Goal: Information Seeking & Learning: Learn about a topic

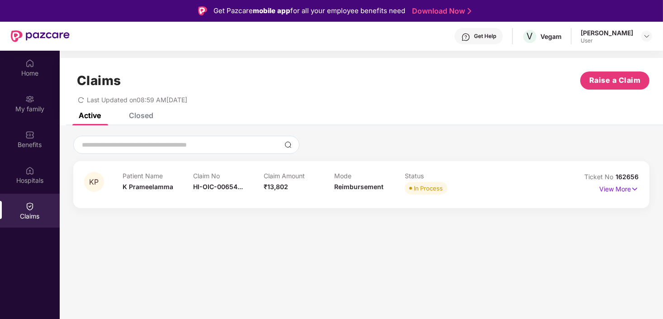
click at [428, 191] on div "In Process" at bounding box center [428, 188] width 29 height 9
click at [628, 183] on p "View More" at bounding box center [619, 188] width 39 height 12
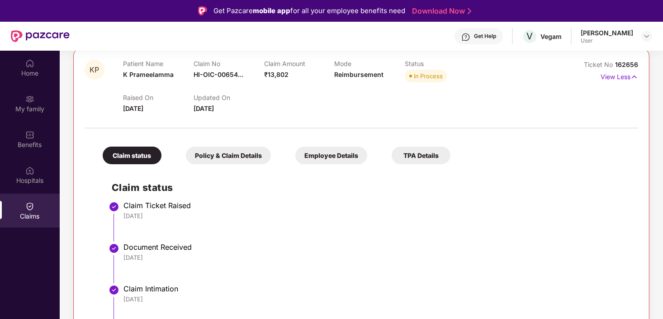
scroll to position [46, 0]
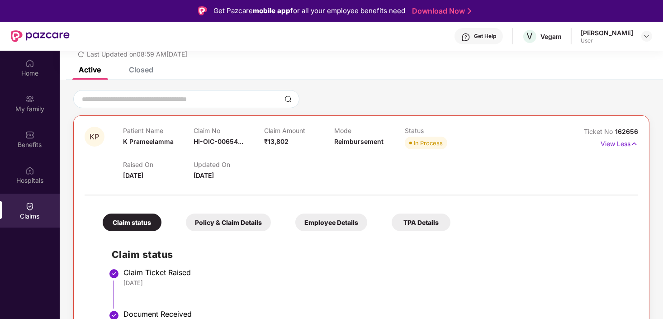
click at [141, 64] on div "Claims Raise a Claim Last Updated on 08:59 AM[DATE]" at bounding box center [362, 39] width 604 height 55
click at [143, 70] on div "Closed" at bounding box center [141, 69] width 24 height 9
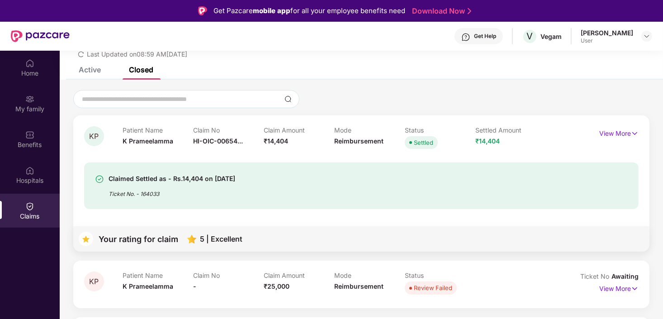
scroll to position [49, 0]
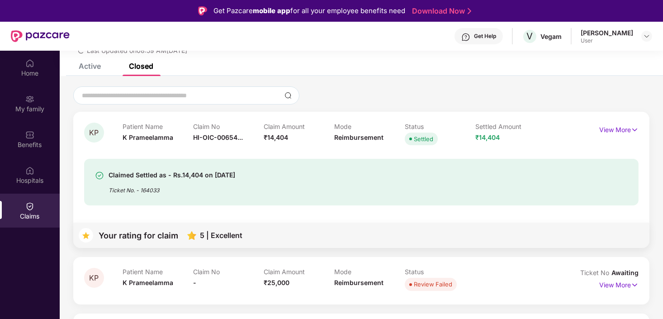
click at [173, 179] on div "Claimed Settled as - Rs.14,404 on [DATE]" at bounding box center [172, 175] width 127 height 11
click at [235, 142] on div "Claim No HI-OIC-00654..." at bounding box center [228, 135] width 71 height 25
click at [486, 115] on div "KP Patient Name K Prameelamma Claim No HI-OIC-00654... Claim Amount ₹14,404 Mod…" at bounding box center [361, 180] width 577 height 136
click at [641, 147] on div "KP Patient Name K Prameelamma Claim No HI-OIC-00654... Claim Amount ₹14,404 Mod…" at bounding box center [361, 180] width 577 height 136
click at [626, 131] on p "View More" at bounding box center [619, 129] width 39 height 12
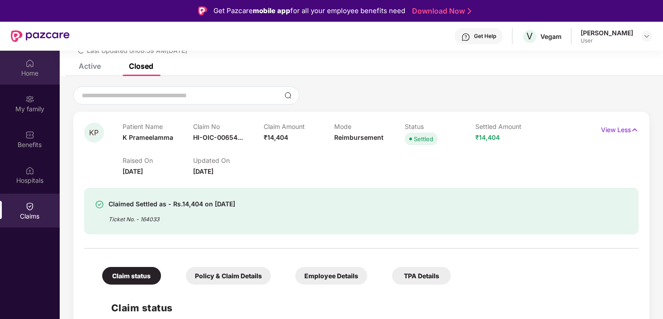
click at [31, 63] on img at bounding box center [29, 63] width 9 height 9
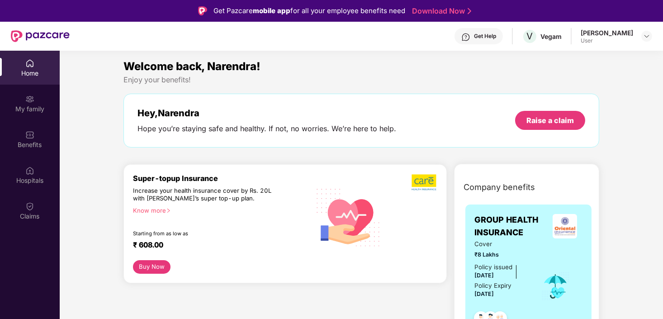
click at [44, 107] on div "My family" at bounding box center [30, 109] width 60 height 9
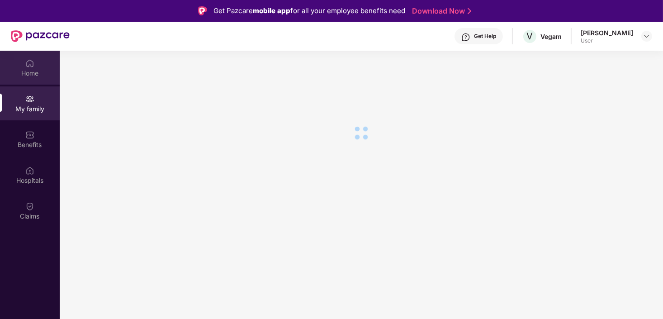
click at [29, 75] on div "Home" at bounding box center [30, 73] width 60 height 9
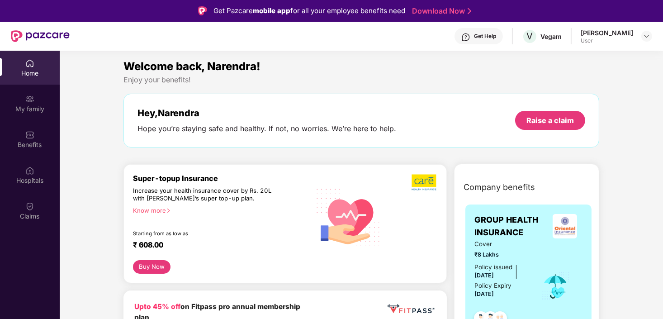
click at [155, 201] on div "Increase your health insurance cover by Rs. 20L with [PERSON_NAME]’s super top-…" at bounding box center [202, 195] width 139 height 16
click at [155, 210] on div "Know more" at bounding box center [219, 210] width 172 height 6
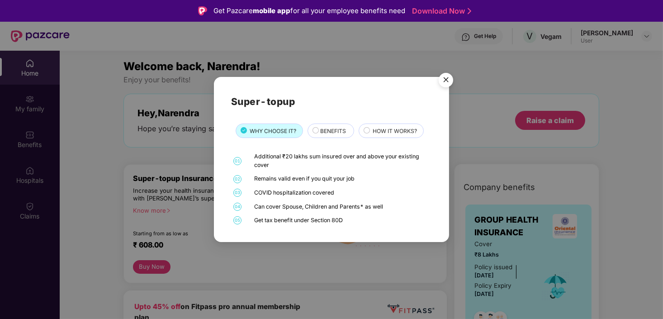
click at [272, 176] on div "Remains valid even if you quit your job" at bounding box center [342, 179] width 176 height 9
drag, startPoint x: 272, startPoint y: 176, endPoint x: 360, endPoint y: 185, distance: 89.2
click at [360, 185] on div "01 Additional ₹20 lakhs sum insured over and above your existing cover 02 Remai…" at bounding box center [331, 188] width 201 height 72
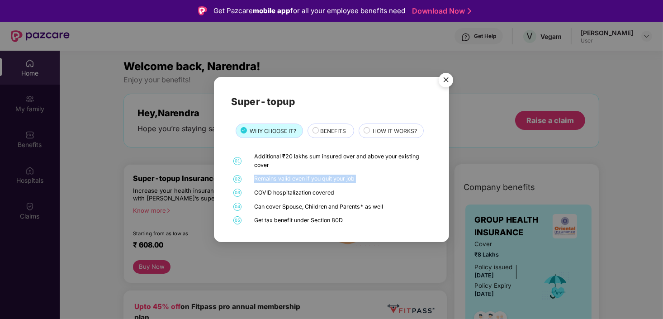
click at [279, 181] on div "Remains valid even if you quit your job" at bounding box center [342, 179] width 176 height 9
drag, startPoint x: 279, startPoint y: 181, endPoint x: 272, endPoint y: 197, distance: 17.5
click at [272, 197] on div "01 Additional ₹20 lakhs sum insured over and above your existing cover 02 Remai…" at bounding box center [331, 188] width 201 height 72
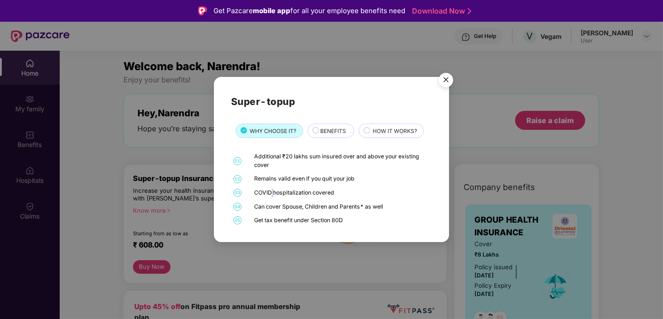
click at [272, 197] on div "01 Additional ₹20 lakhs sum insured over and above your existing cover 02 Remai…" at bounding box center [331, 188] width 201 height 72
click at [339, 125] on div "BENEFITS" at bounding box center [331, 131] width 47 height 14
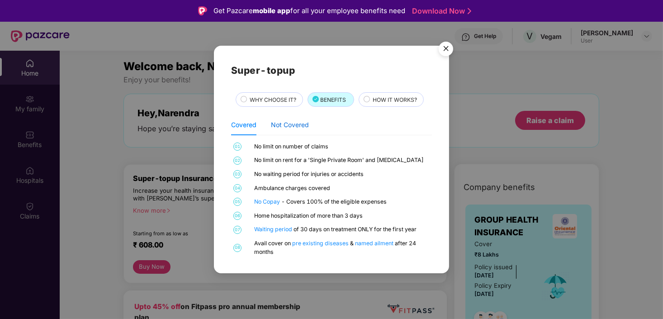
click at [287, 122] on div "Not Covered" at bounding box center [290, 125] width 38 height 10
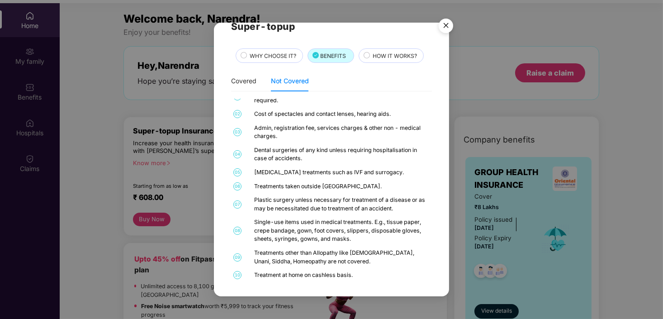
scroll to position [51, 0]
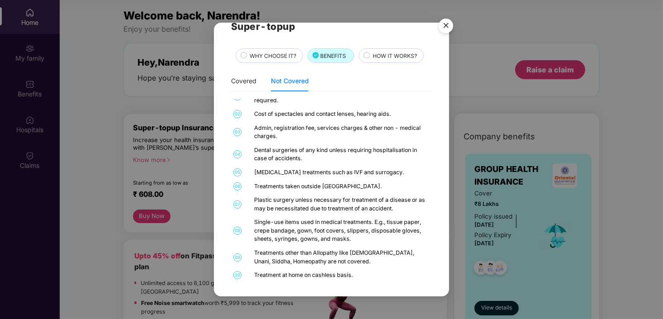
click at [380, 67] on div "Super-topup WHY CHOOSE IT? BENEFITS HOW IT WORKS? Covered Not Covered 01 No lim…" at bounding box center [331, 149] width 201 height 261
click at [379, 55] on span "HOW IT WORKS?" at bounding box center [395, 56] width 44 height 9
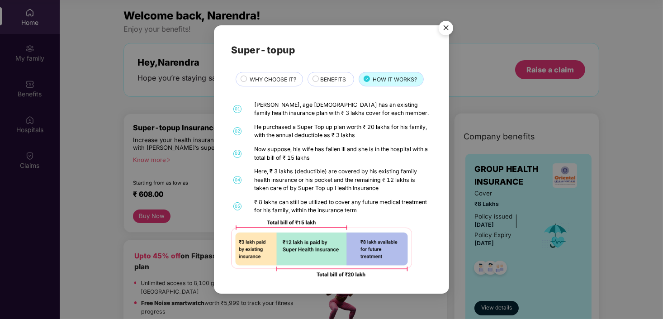
click at [241, 79] on icon at bounding box center [244, 79] width 6 height 6
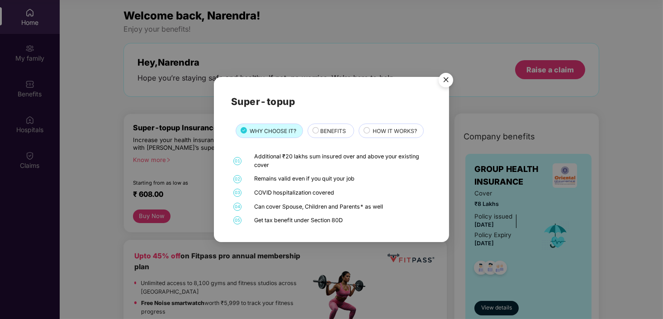
click at [448, 74] on img "Close" at bounding box center [446, 81] width 25 height 25
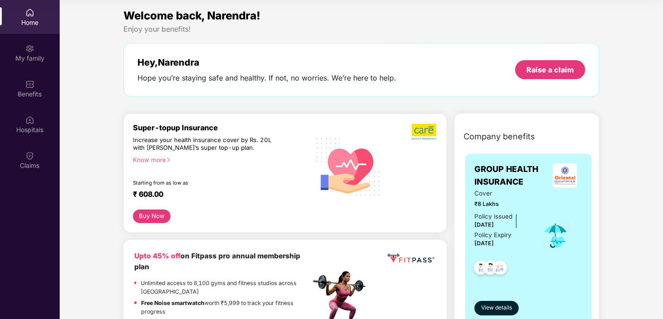
click at [158, 214] on button "Buy Now" at bounding box center [152, 217] width 38 height 14
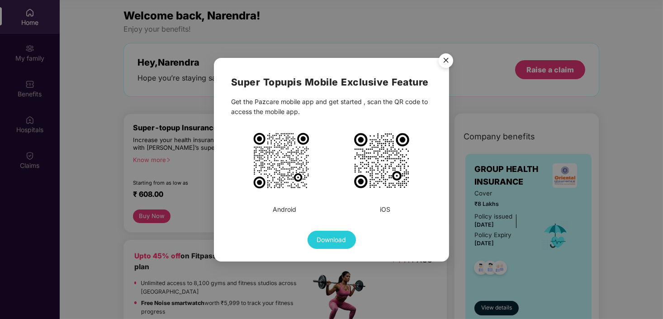
click at [451, 52] on img "Close" at bounding box center [446, 61] width 25 height 25
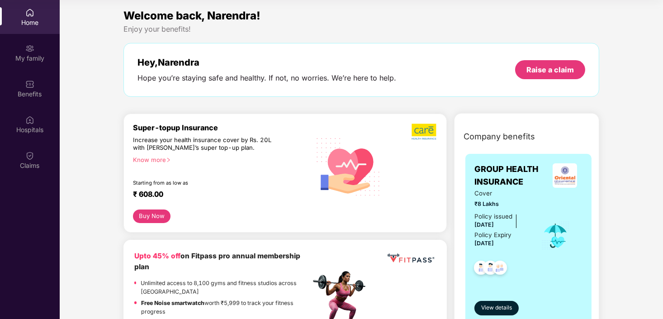
click at [146, 161] on div "Know more" at bounding box center [219, 159] width 172 height 6
click at [157, 161] on div "Know more" at bounding box center [219, 159] width 172 height 6
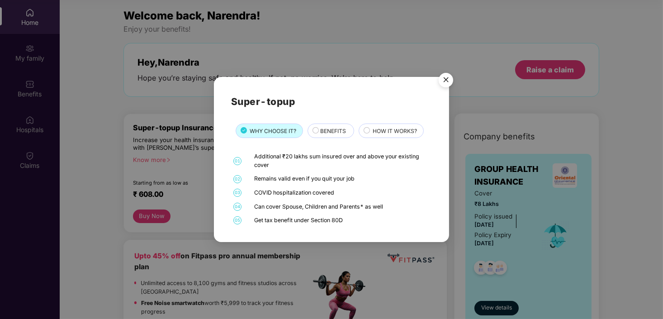
click at [334, 129] on span "BENEFITS" at bounding box center [333, 131] width 26 height 9
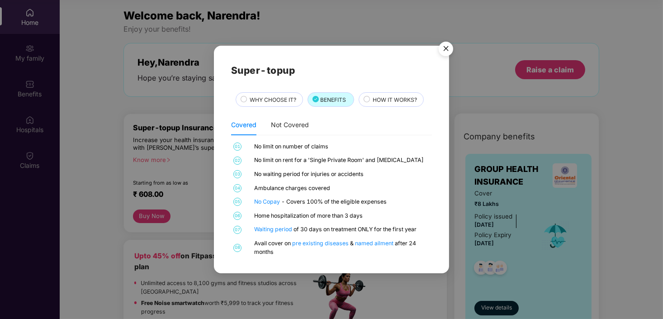
click at [398, 102] on span "HOW IT WORKS?" at bounding box center [395, 99] width 44 height 9
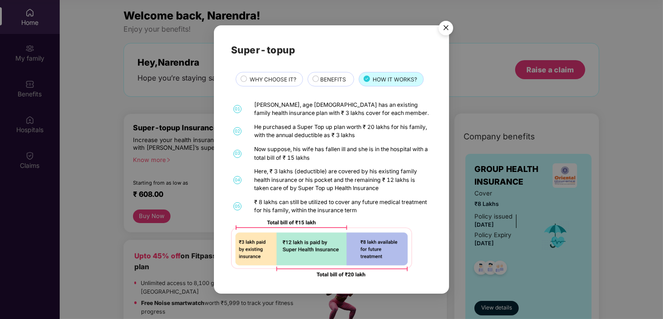
click at [343, 80] on span "BENEFITS" at bounding box center [333, 79] width 26 height 9
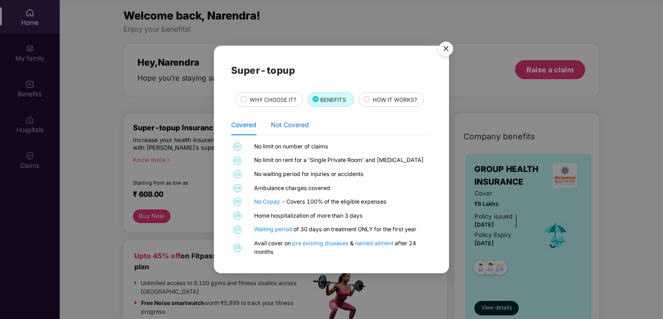
click at [282, 122] on div "Not Covered" at bounding box center [290, 125] width 38 height 10
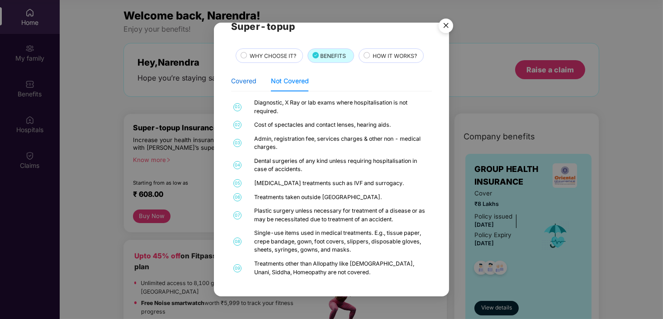
click at [242, 84] on div "Covered" at bounding box center [243, 81] width 25 height 10
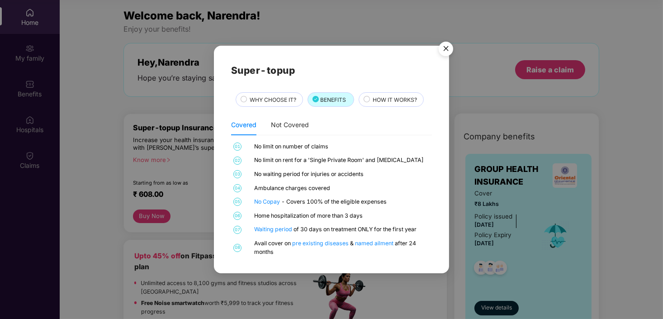
click at [405, 104] on span "HOW IT WORKS?" at bounding box center [395, 99] width 44 height 9
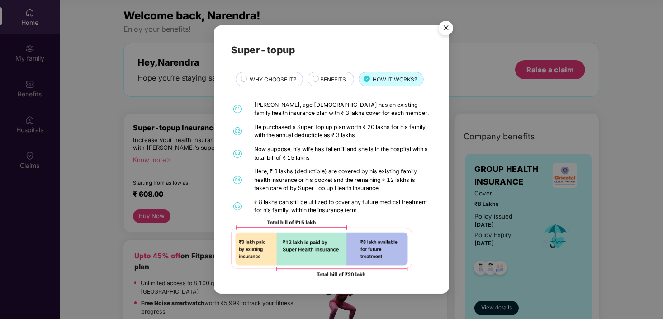
scroll to position [5, 0]
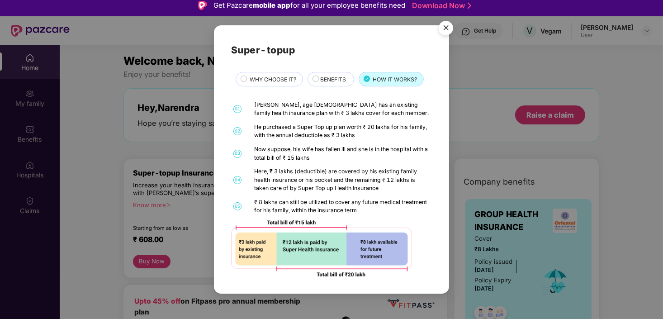
click at [448, 29] on img "Close" at bounding box center [446, 29] width 25 height 25
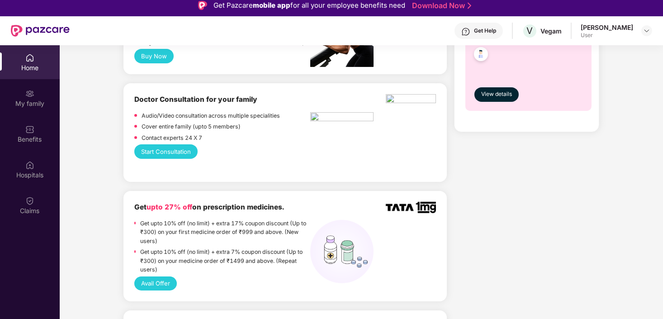
scroll to position [271, 0]
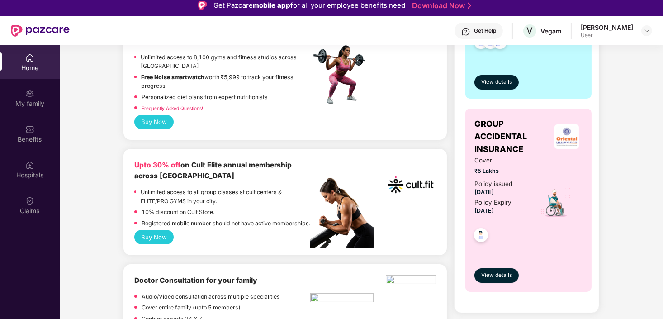
click at [480, 172] on span "₹5 Lakhs" at bounding box center [502, 171] width 54 height 9
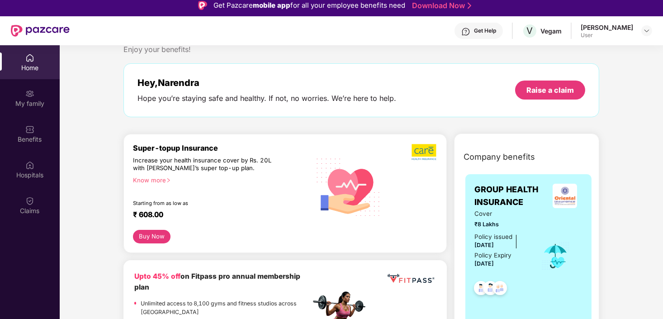
scroll to position [45, 0]
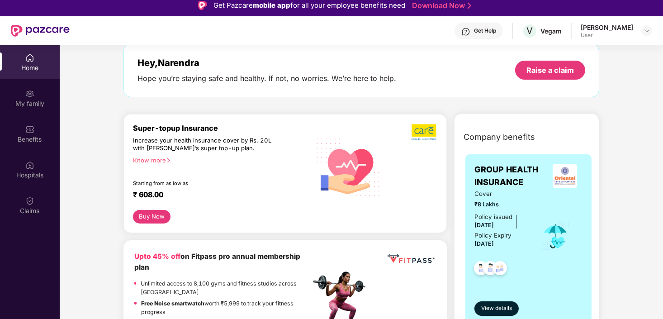
click at [499, 266] on img at bounding box center [500, 269] width 22 height 22
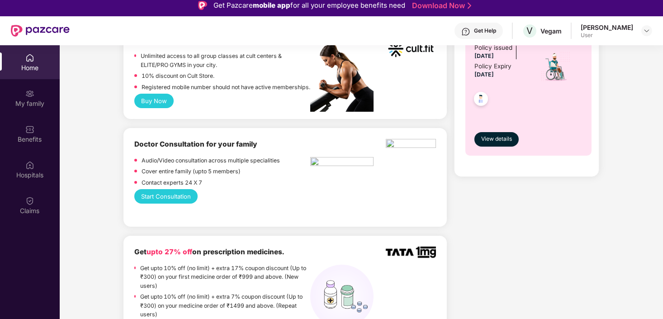
scroll to position [271, 0]
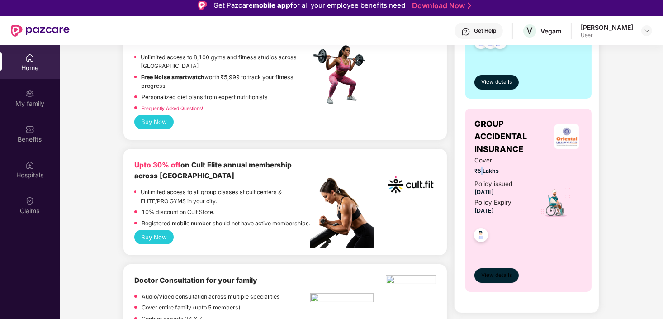
click at [501, 274] on span "View details" at bounding box center [496, 275] width 31 height 9
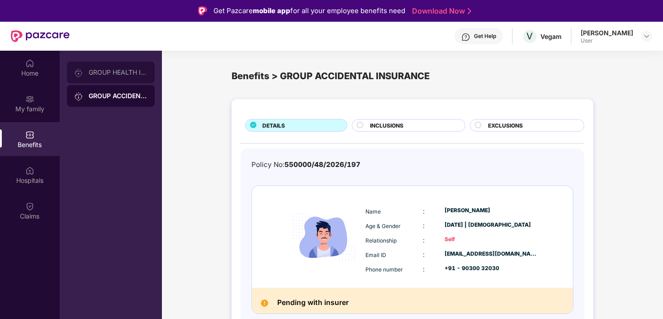
click at [133, 75] on div "GROUP HEALTH INSURANCE" at bounding box center [118, 72] width 59 height 7
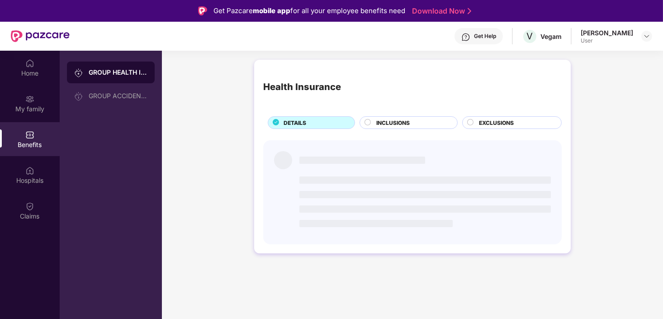
click at [219, 105] on div "Health Insurance DETAILS INCLUSIONS EXCLUSIONS" at bounding box center [412, 161] width 501 height 212
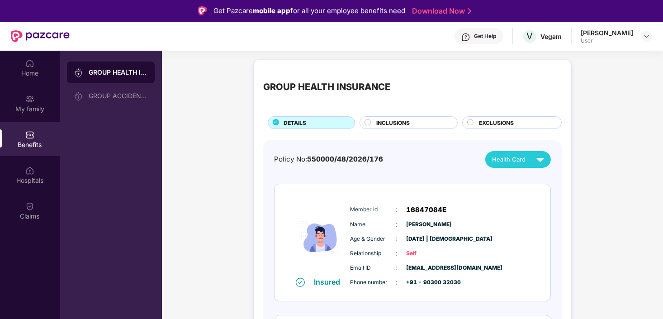
click at [384, 119] on span "INCLUSIONS" at bounding box center [392, 123] width 33 height 9
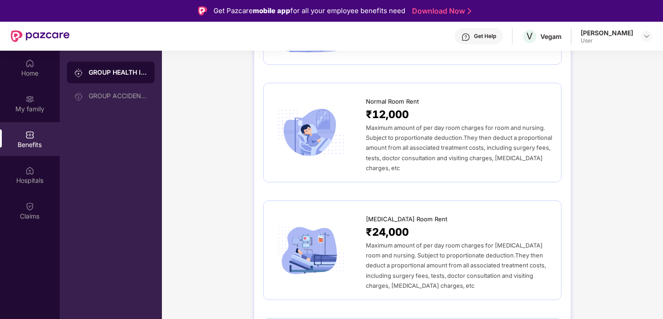
scroll to position [90, 0]
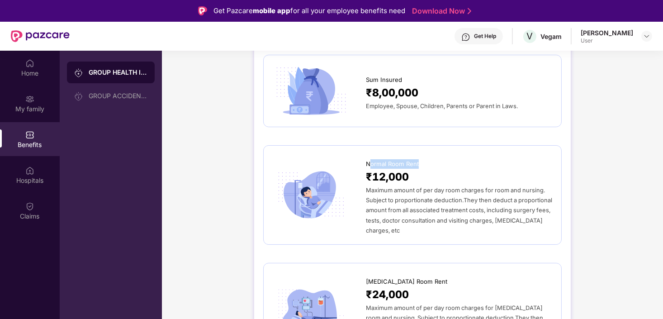
drag, startPoint x: 371, startPoint y: 166, endPoint x: 439, endPoint y: 166, distance: 68.3
click at [439, 166] on div "Normal Room Rent" at bounding box center [459, 162] width 186 height 14
drag, startPoint x: 439, startPoint y: 166, endPoint x: 400, endPoint y: 169, distance: 39.9
click at [400, 169] on span "₹12,000" at bounding box center [387, 177] width 43 height 16
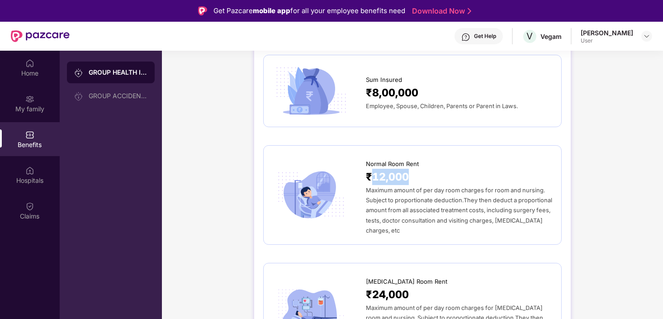
drag, startPoint x: 400, startPoint y: 169, endPoint x: 386, endPoint y: 182, distance: 18.9
click at [386, 182] on span "₹12,000" at bounding box center [387, 177] width 43 height 16
click at [395, 197] on span "Maximum amount of per day room charges for room and nursing. Subject to proport…" at bounding box center [459, 210] width 186 height 47
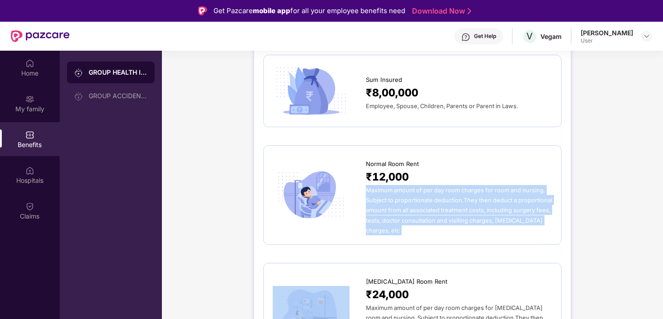
click at [395, 197] on span "Maximum amount of per day room charges for room and nursing. Subject to proport…" at bounding box center [459, 210] width 186 height 47
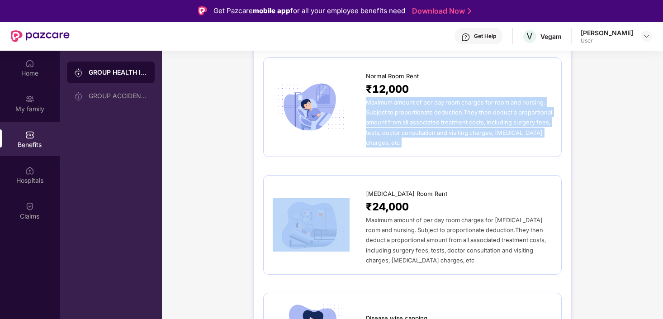
scroll to position [226, 0]
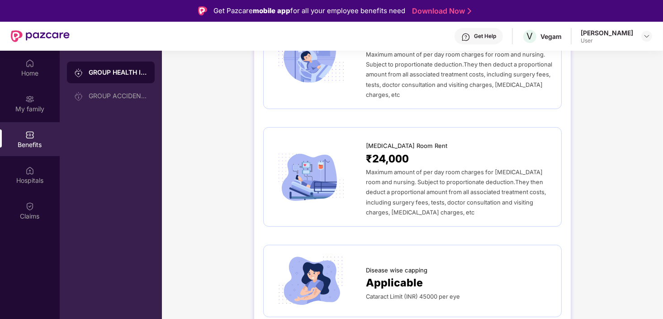
click at [376, 151] on span "₹24,000" at bounding box center [387, 159] width 43 height 16
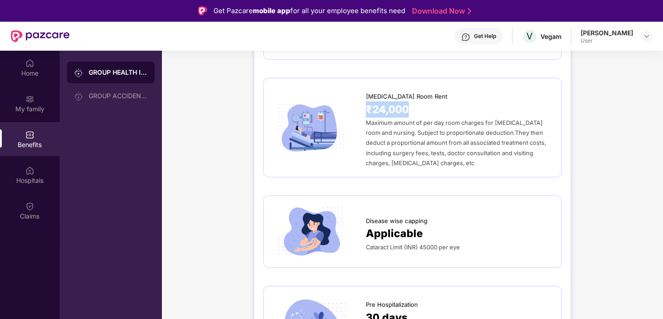
scroll to position [362, 0]
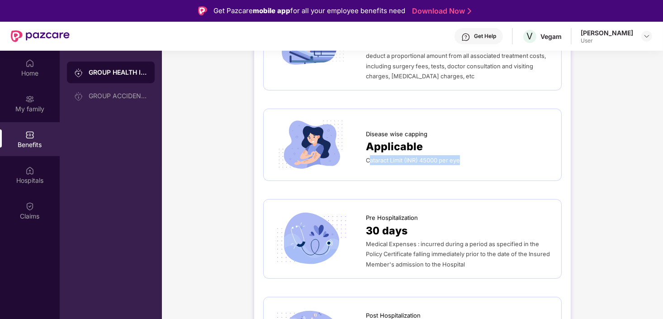
drag, startPoint x: 369, startPoint y: 149, endPoint x: 469, endPoint y: 155, distance: 99.7
click at [469, 155] on div "Disease wise capping Applicable Cataract Limit (INR) 45000 per eye" at bounding box center [413, 144] width 280 height 53
drag, startPoint x: 469, startPoint y: 155, endPoint x: 395, endPoint y: 124, distance: 80.3
click at [395, 129] on span "Disease wise capping" at bounding box center [397, 134] width 62 height 10
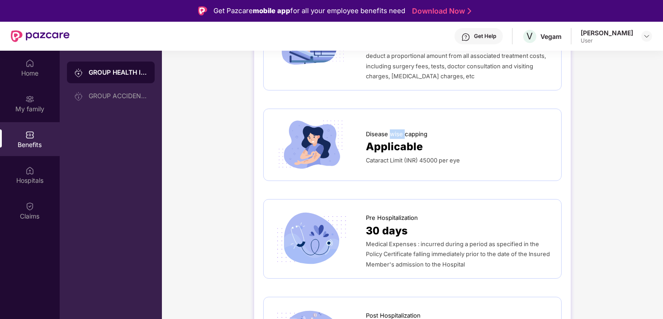
click at [395, 129] on span "Disease wise capping" at bounding box center [397, 134] width 62 height 10
drag, startPoint x: 395, startPoint y: 124, endPoint x: 400, endPoint y: 137, distance: 14.5
click at [400, 138] on span "Applicable" at bounding box center [394, 146] width 57 height 16
drag, startPoint x: 374, startPoint y: 124, endPoint x: 432, endPoint y: 125, distance: 58.4
click at [432, 125] on div "Disease wise capping" at bounding box center [459, 132] width 186 height 14
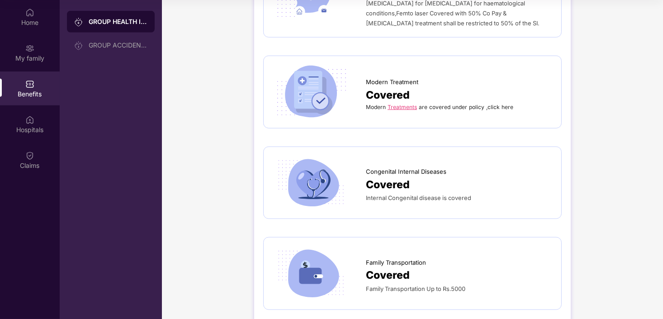
scroll to position [1401, 0]
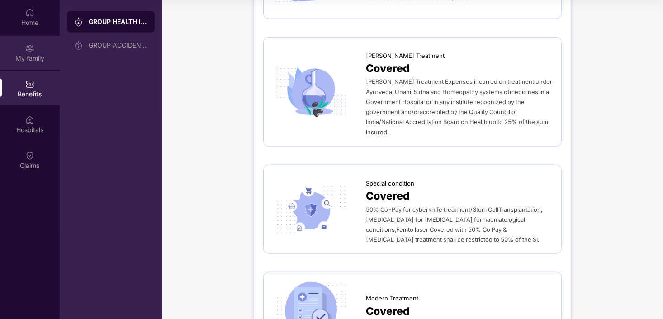
click at [25, 65] on div "My family" at bounding box center [30, 53] width 60 height 34
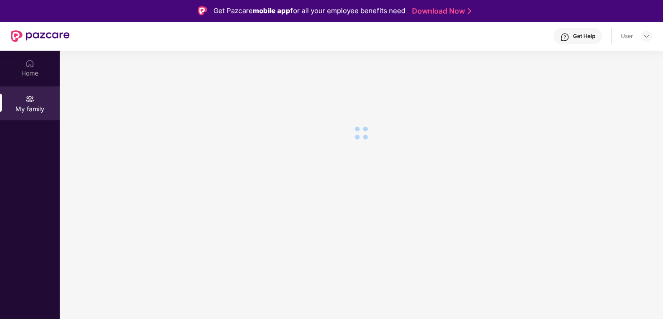
scroll to position [51, 0]
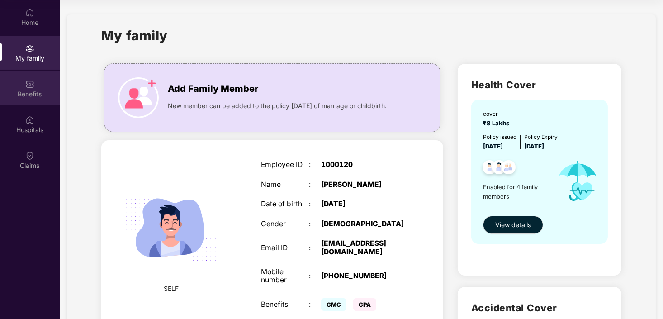
click at [38, 91] on div "Benefits" at bounding box center [30, 94] width 60 height 9
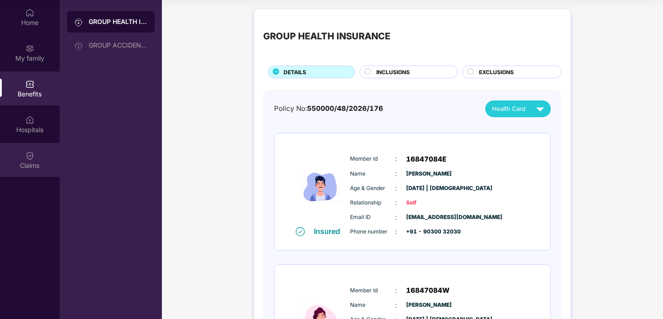
click at [38, 159] on div "Claims" at bounding box center [30, 160] width 60 height 34
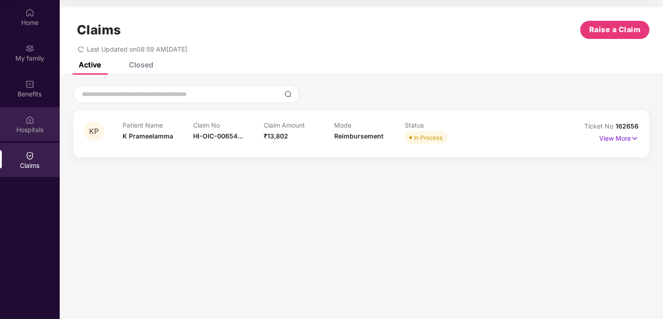
click at [38, 119] on div "Hospitals" at bounding box center [30, 124] width 60 height 34
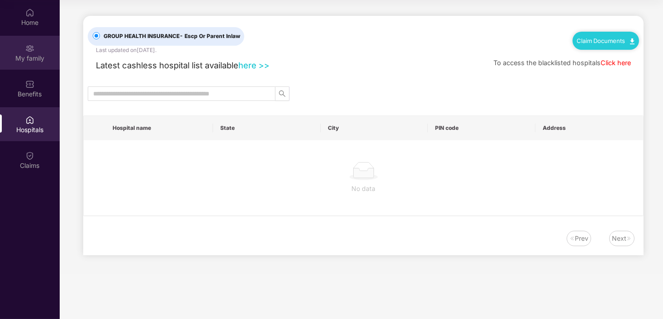
click at [45, 64] on div "My family" at bounding box center [30, 53] width 60 height 34
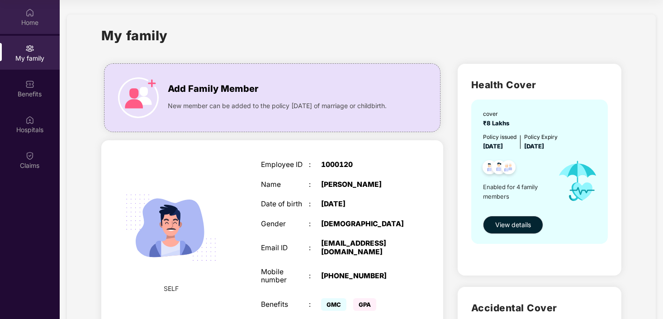
click at [33, 28] on div "Home" at bounding box center [30, 17] width 60 height 34
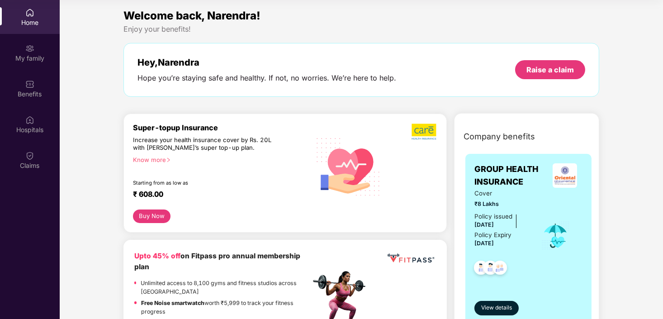
click at [152, 216] on button "Buy Now" at bounding box center [152, 217] width 38 height 14
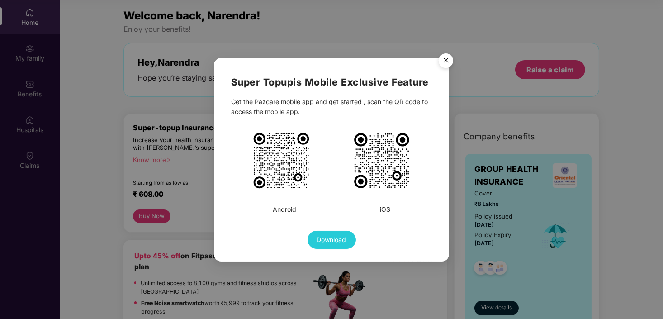
click at [440, 60] on img "Close" at bounding box center [446, 61] width 25 height 25
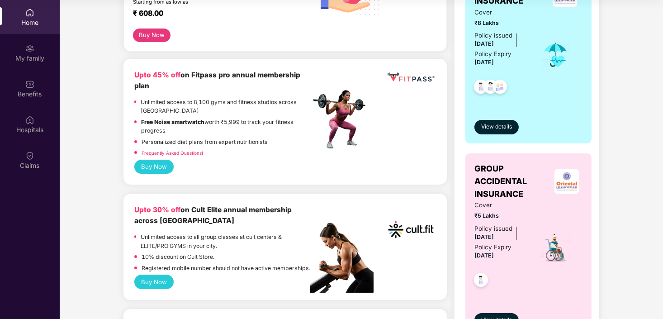
scroll to position [0, 0]
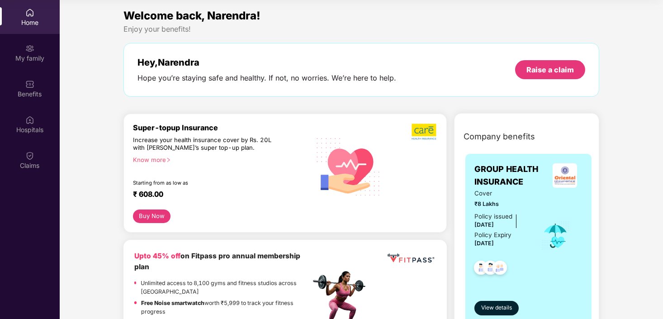
click at [143, 162] on div "Know more" at bounding box center [219, 159] width 172 height 6
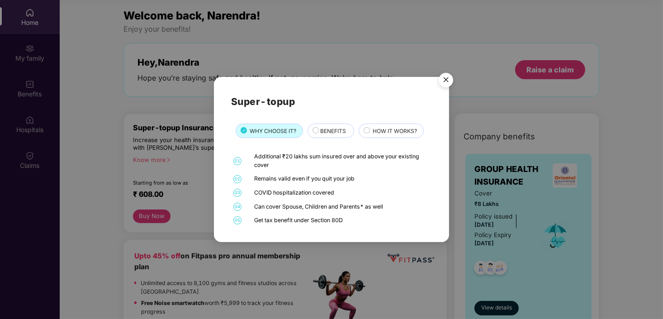
click at [328, 129] on span "BENEFITS" at bounding box center [333, 131] width 26 height 9
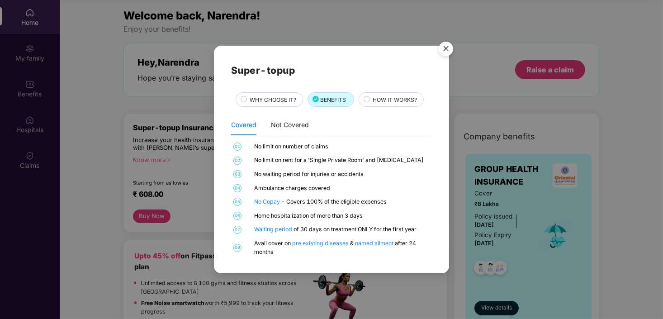
click at [446, 53] on img "Close" at bounding box center [446, 50] width 25 height 25
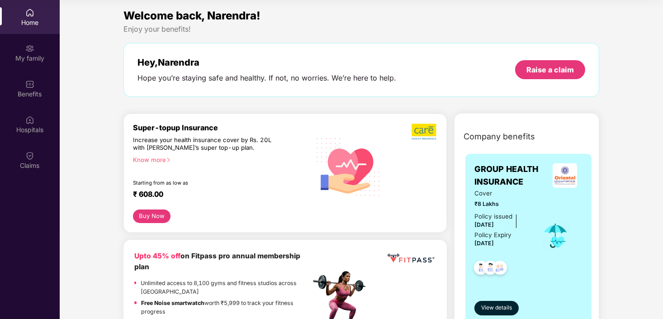
click at [551, 161] on div "GROUP HEALTH INSURANCE Cover ₹8 Lakhs Policy issued 21 Apr 2025 Policy Expiry 2…" at bounding box center [529, 239] width 127 height 171
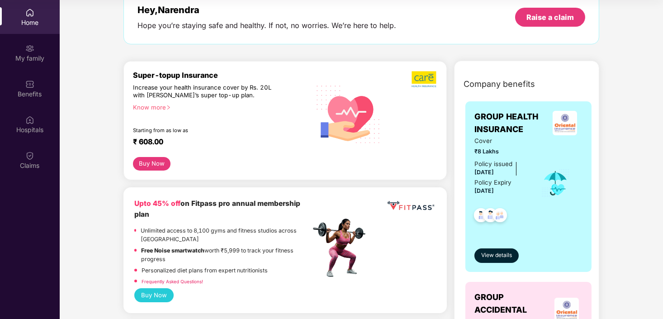
scroll to position [90, 0]
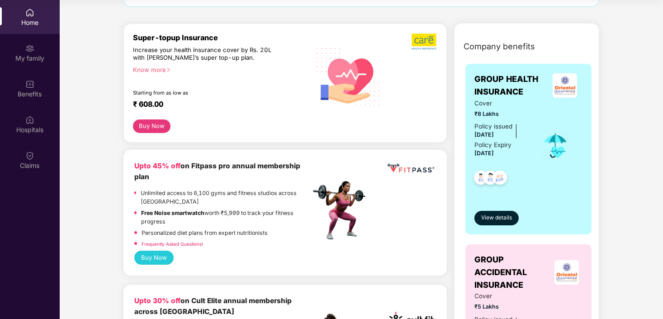
click at [159, 67] on div "Know more" at bounding box center [219, 69] width 172 height 6
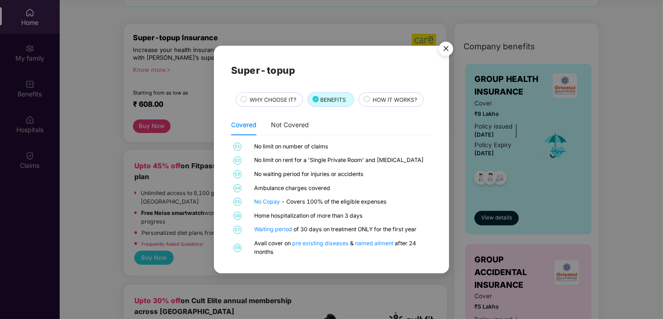
click at [449, 49] on img "Close" at bounding box center [446, 50] width 25 height 25
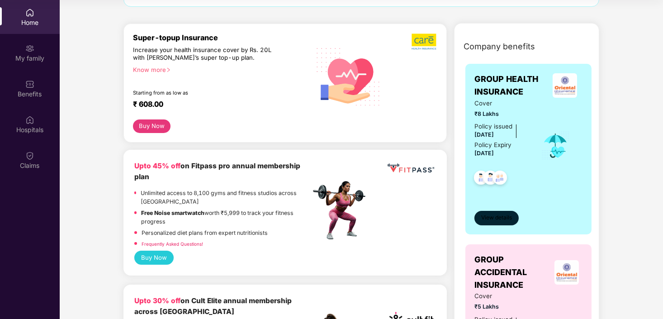
click at [491, 221] on span "View details" at bounding box center [496, 218] width 31 height 9
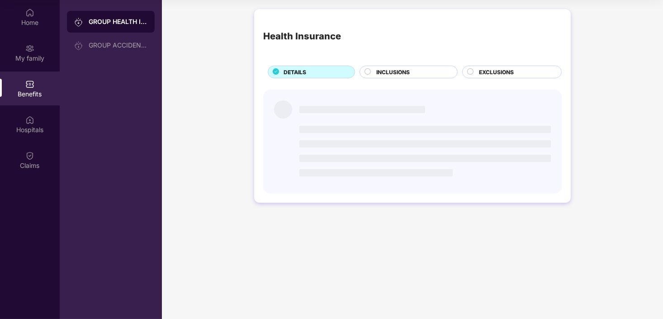
scroll to position [0, 0]
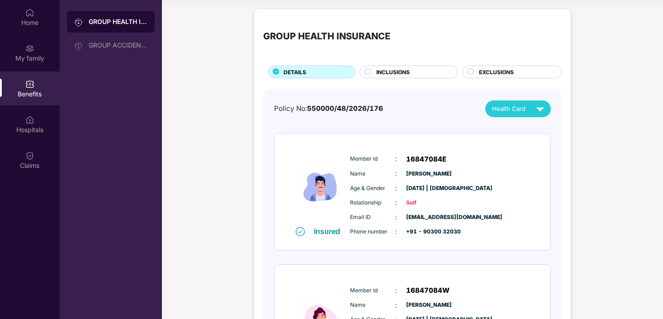
click at [385, 74] on span "INCLUSIONS" at bounding box center [392, 72] width 33 height 9
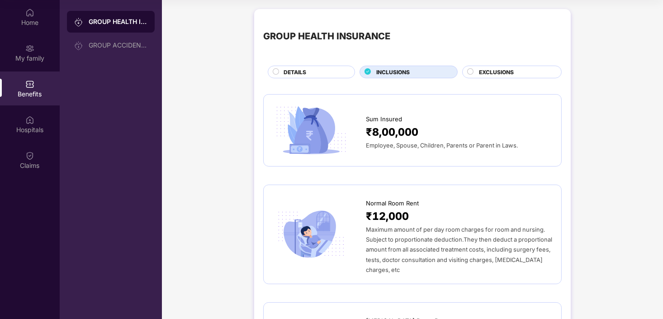
click at [494, 71] on span "EXCLUSIONS" at bounding box center [496, 72] width 35 height 9
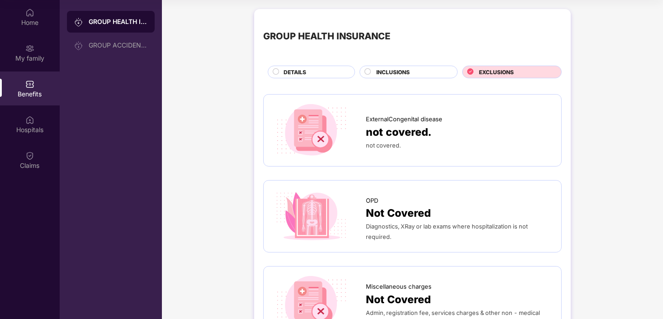
click at [311, 68] on div "DETAILS" at bounding box center [314, 73] width 71 height 10
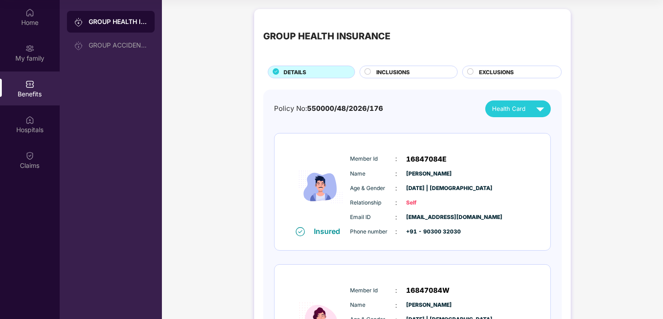
click at [24, 84] on div "Benefits" at bounding box center [30, 88] width 60 height 34
click at [35, 61] on div "My family" at bounding box center [30, 58] width 60 height 9
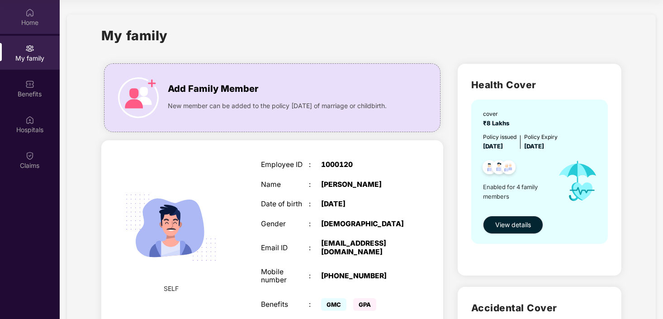
click at [39, 21] on div "Home" at bounding box center [30, 22] width 60 height 9
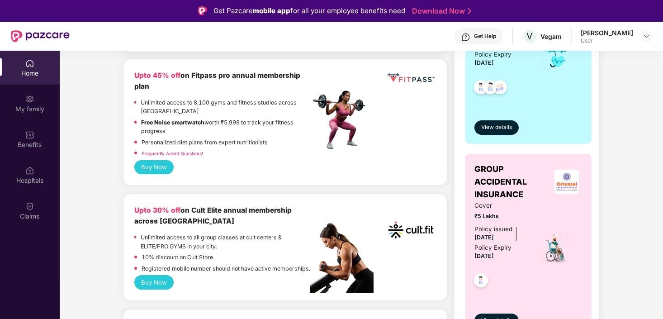
scroll to position [226, 0]
